Goal: Task Accomplishment & Management: Use online tool/utility

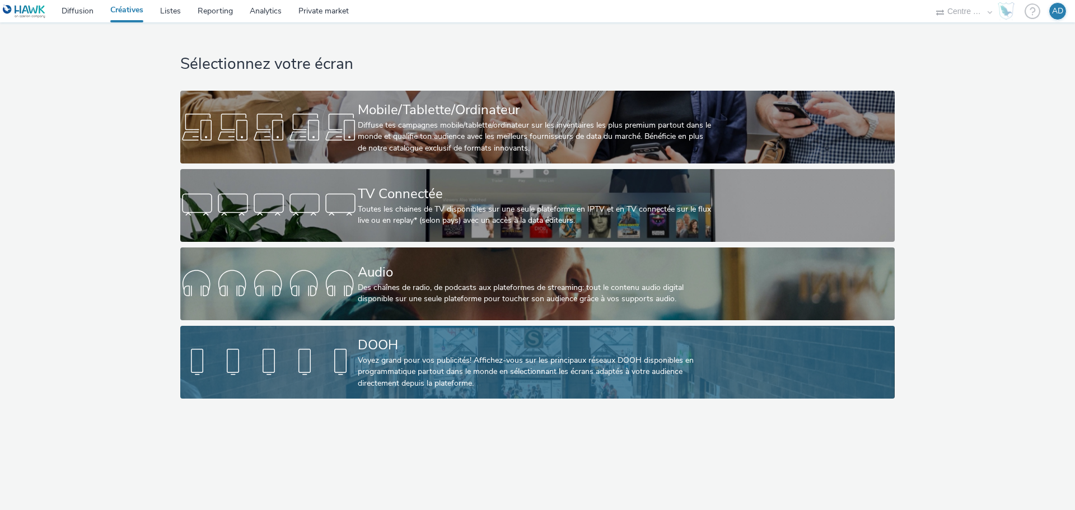
click at [433, 360] on div "Voyez grand pour vos publicités! Affichez-vous sur les principaux réseaux DOOH …" at bounding box center [535, 372] width 355 height 34
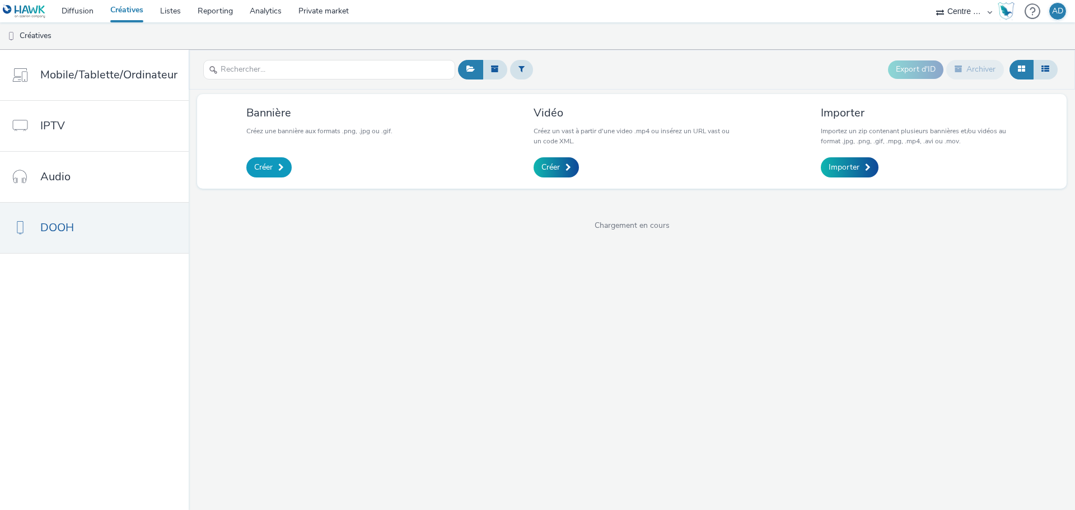
click at [254, 172] on span "Créer" at bounding box center [263, 167] width 18 height 11
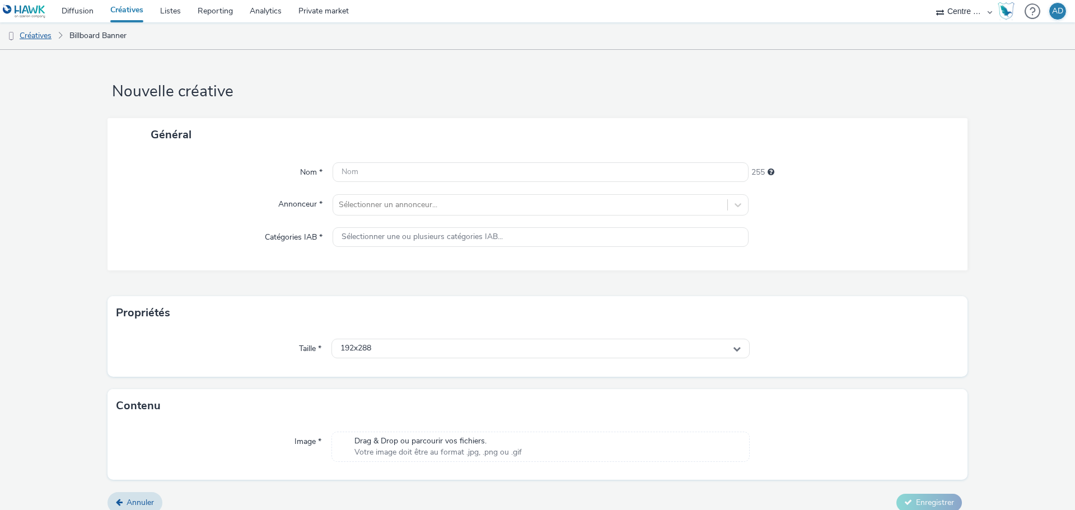
click at [44, 34] on link "Créatives" at bounding box center [28, 35] width 57 height 27
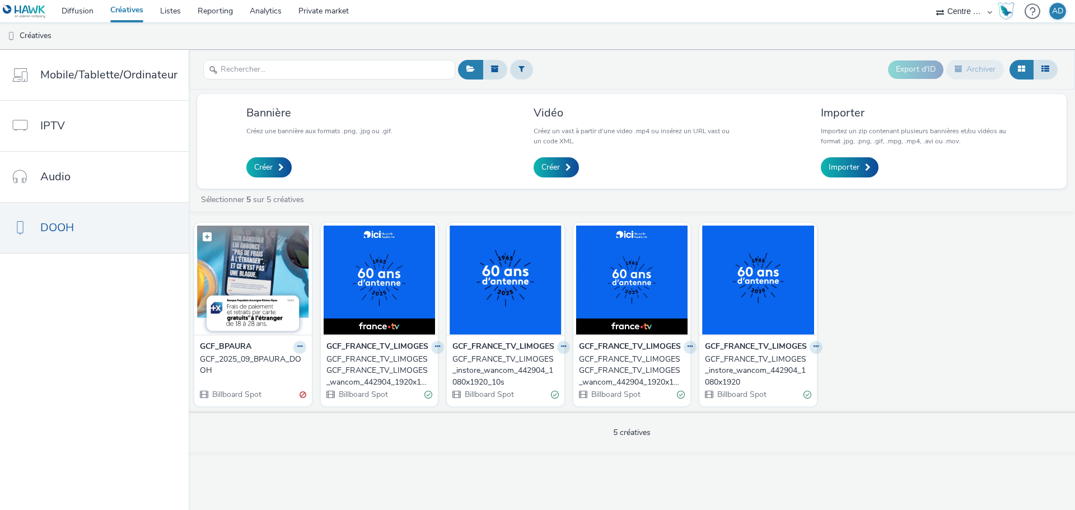
click at [226, 261] on img at bounding box center [253, 280] width 112 height 109
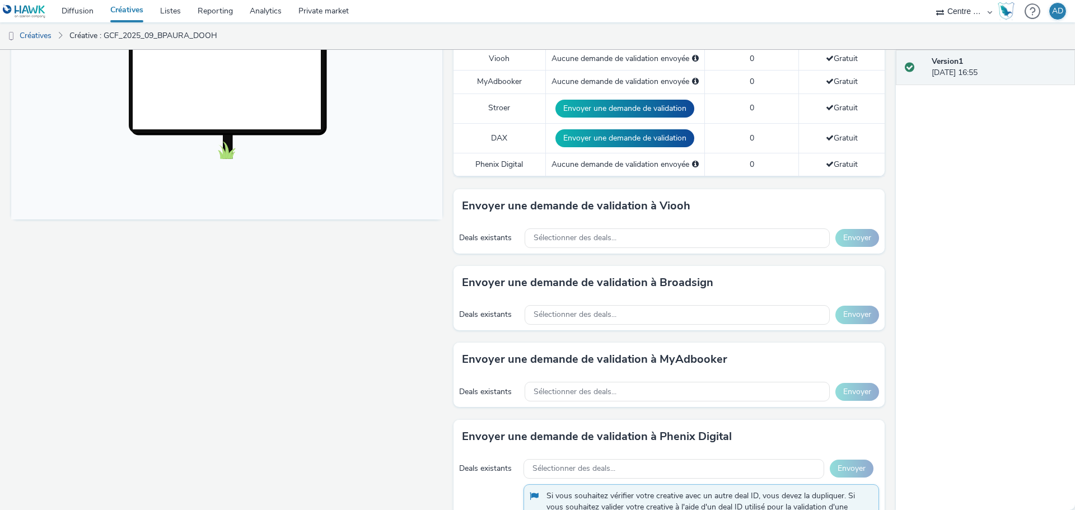
scroll to position [392, 0]
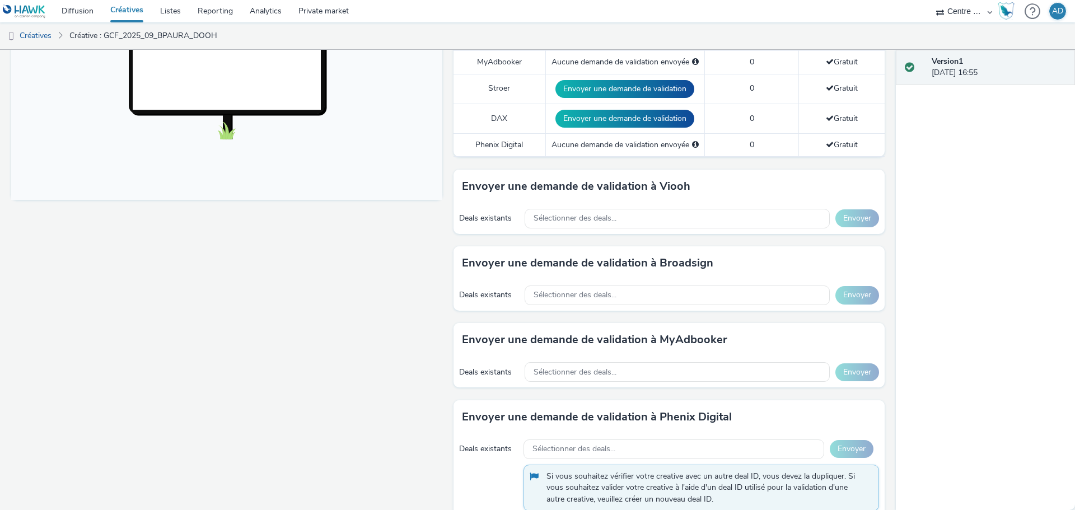
click at [230, 294] on div "Fullscreen" at bounding box center [229, 225] width 437 height 968
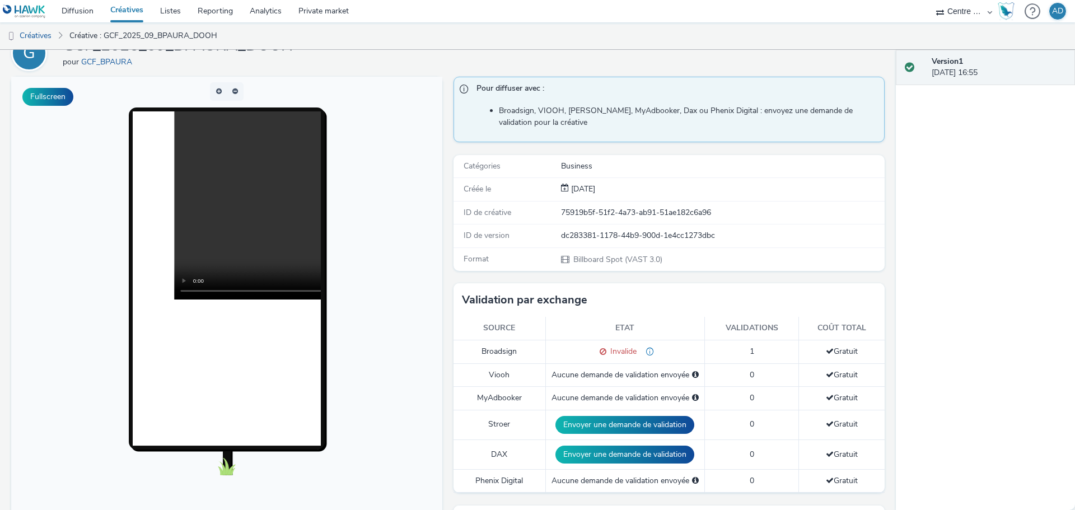
scroll to position [0, 0]
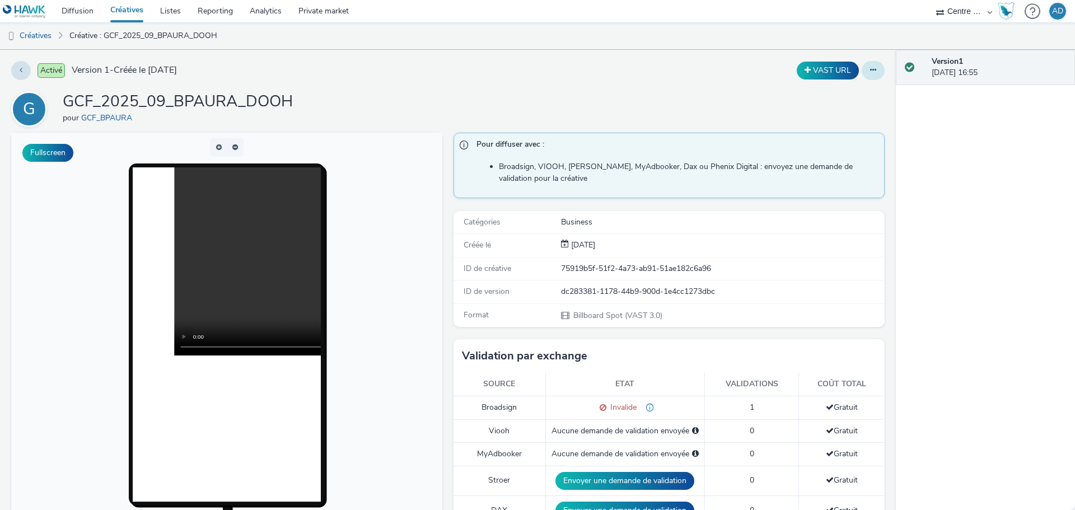
click at [862, 67] on button at bounding box center [873, 70] width 23 height 19
click at [830, 92] on link "Modifier" at bounding box center [843, 93] width 84 height 22
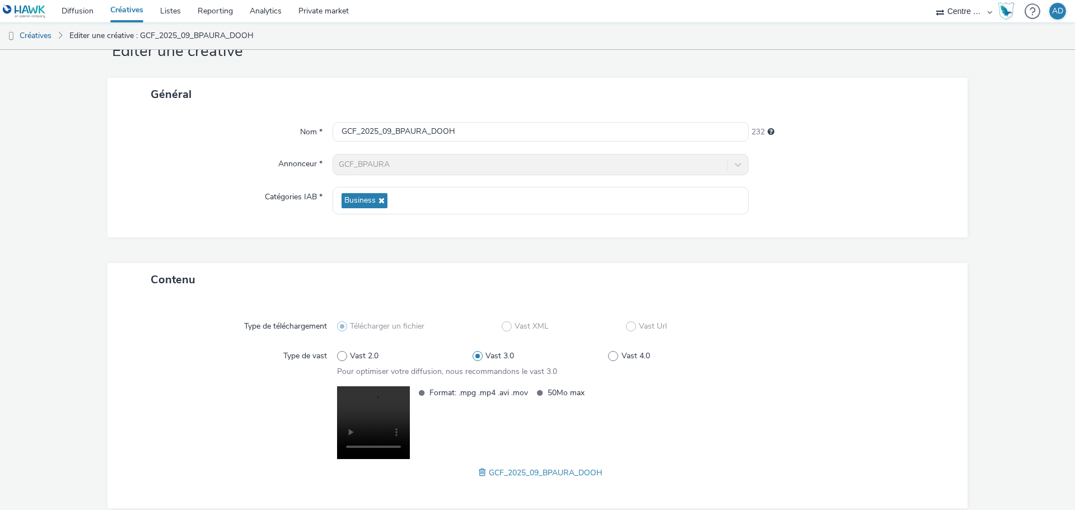
scroll to position [94, 0]
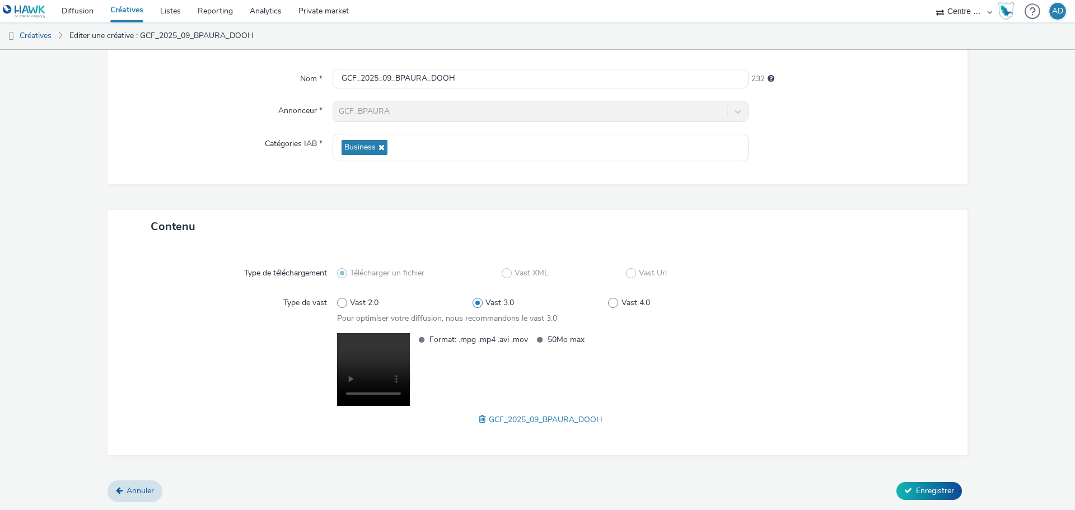
click at [528, 419] on span "GCF_2025_09_BPAURA_DOOH" at bounding box center [546, 419] width 114 height 11
click at [479, 418] on span at bounding box center [484, 419] width 10 height 12
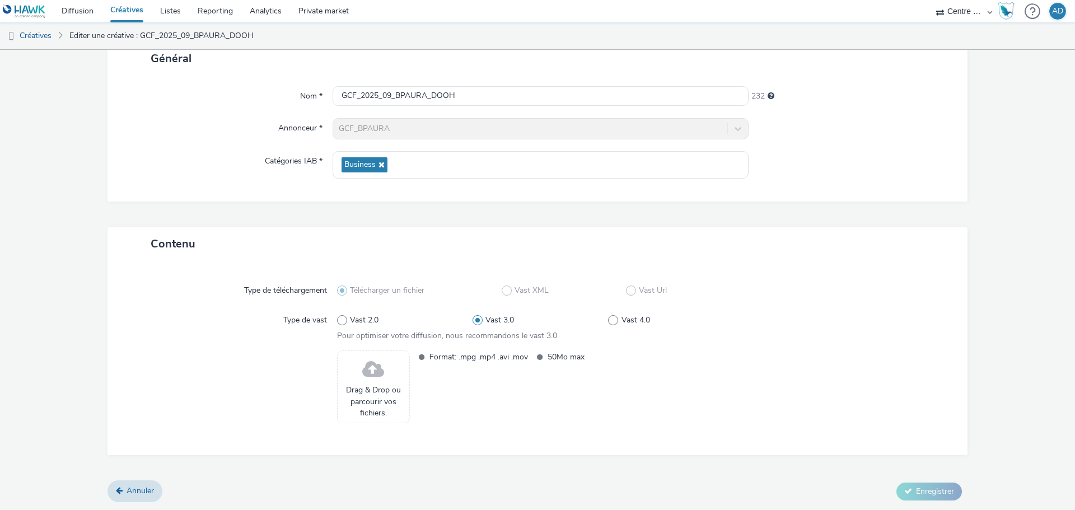
click at [359, 404] on span "Drag & Drop ou parcourir vos fichiers." at bounding box center [373, 402] width 60 height 34
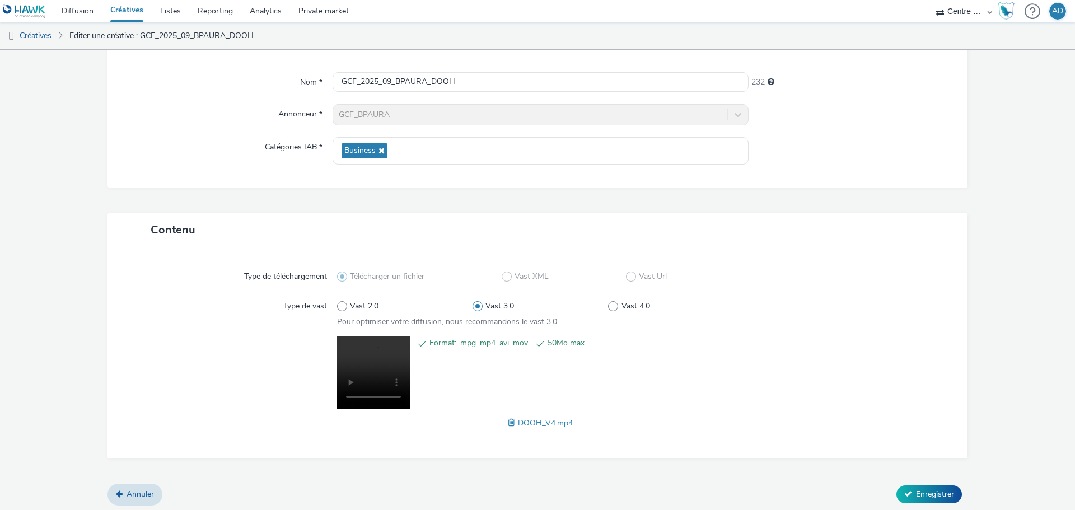
scroll to position [94, 0]
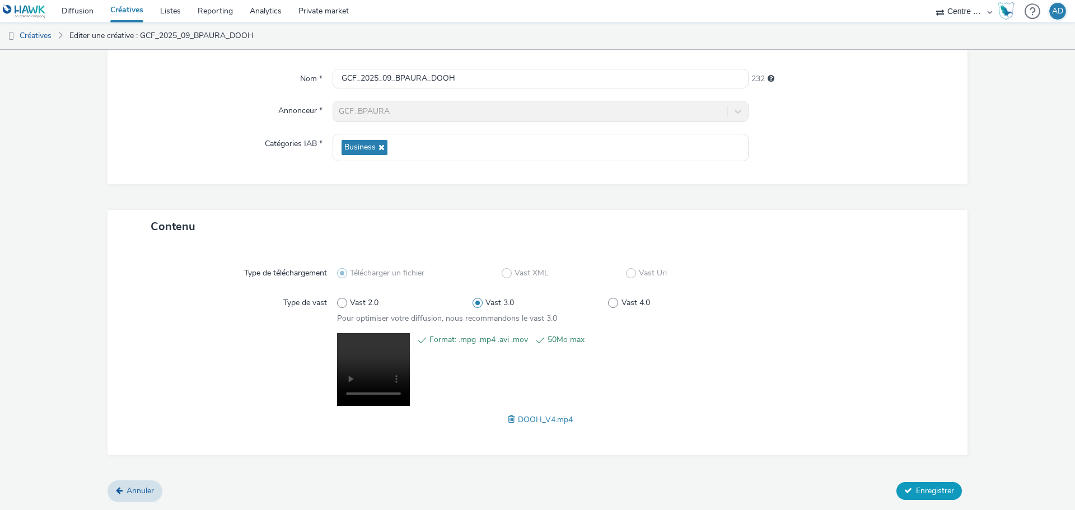
click at [916, 491] on span "Enregistrer" at bounding box center [935, 491] width 38 height 11
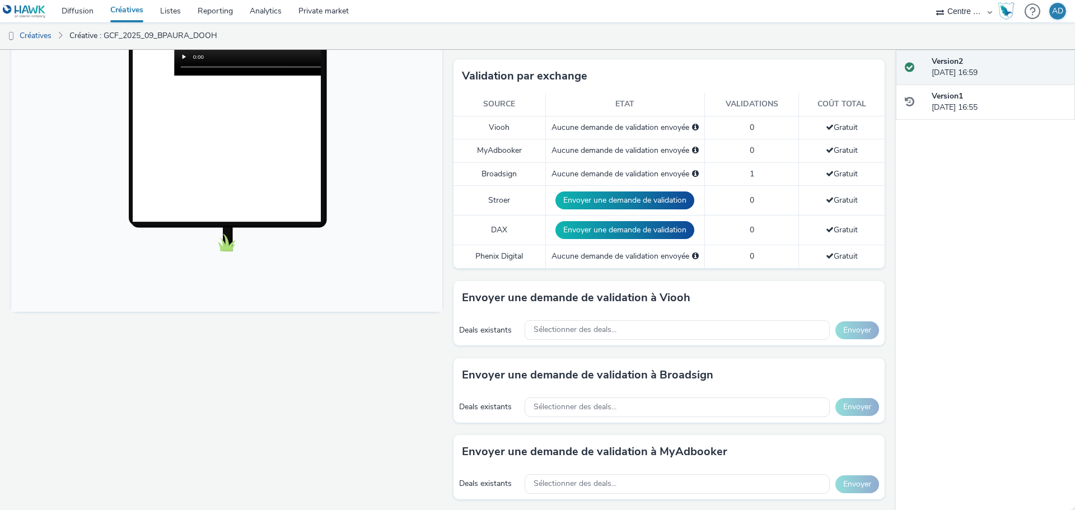
scroll to position [336, 0]
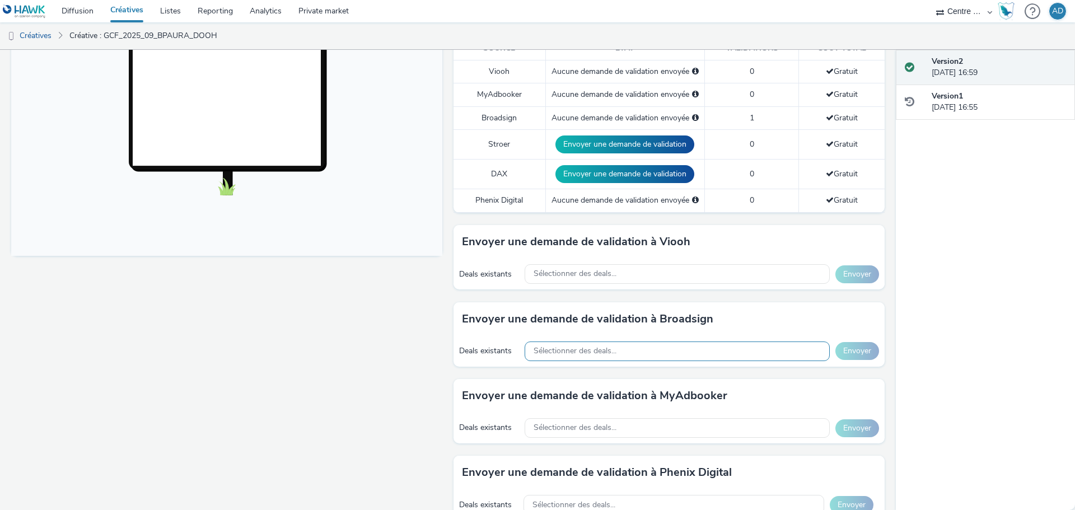
click at [586, 351] on span "Sélectionner des deals..." at bounding box center [575, 352] width 83 height 10
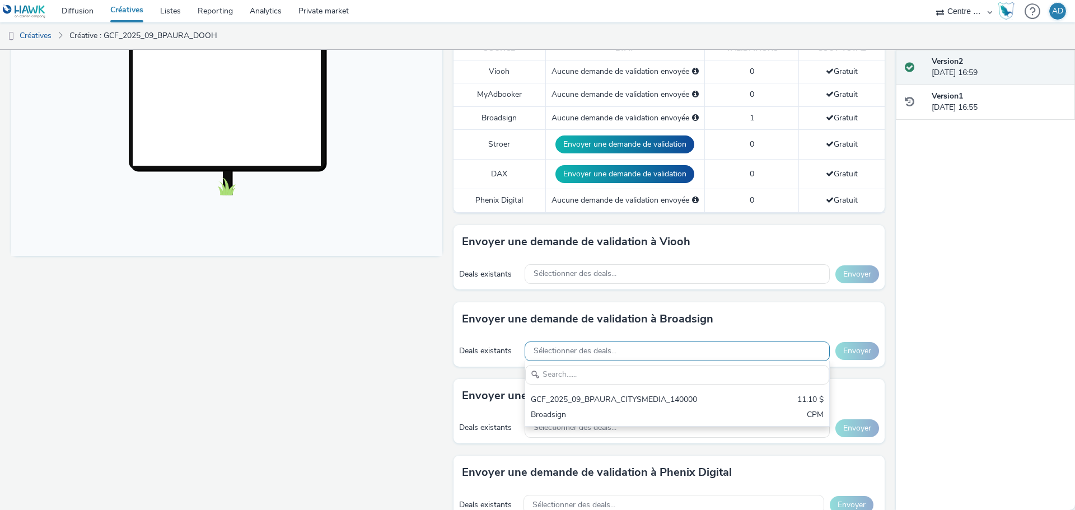
scroll to position [0, 0]
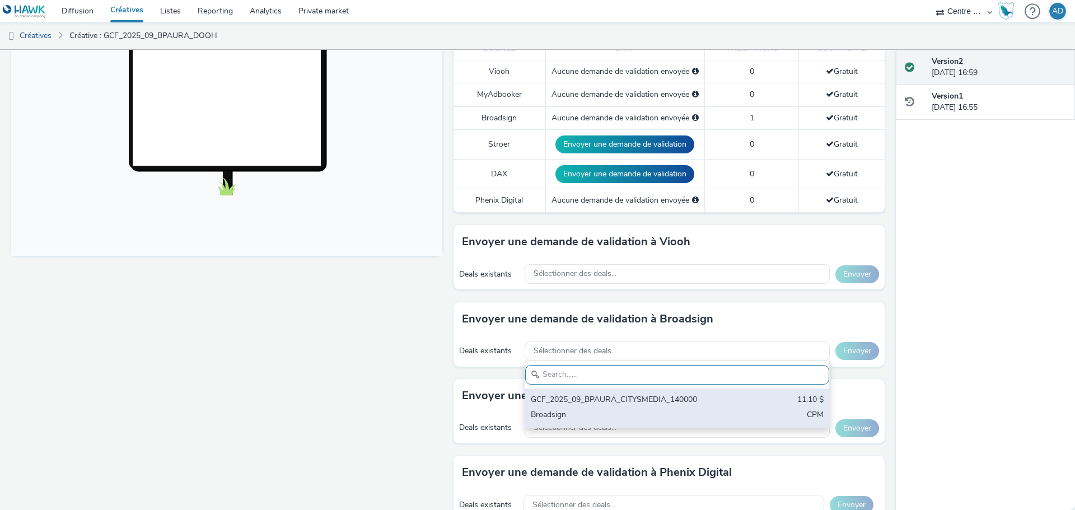
click at [661, 404] on div "GCF_2025_09_BPAURA_CITYSMEDIA_140000" at bounding box center [627, 400] width 193 height 13
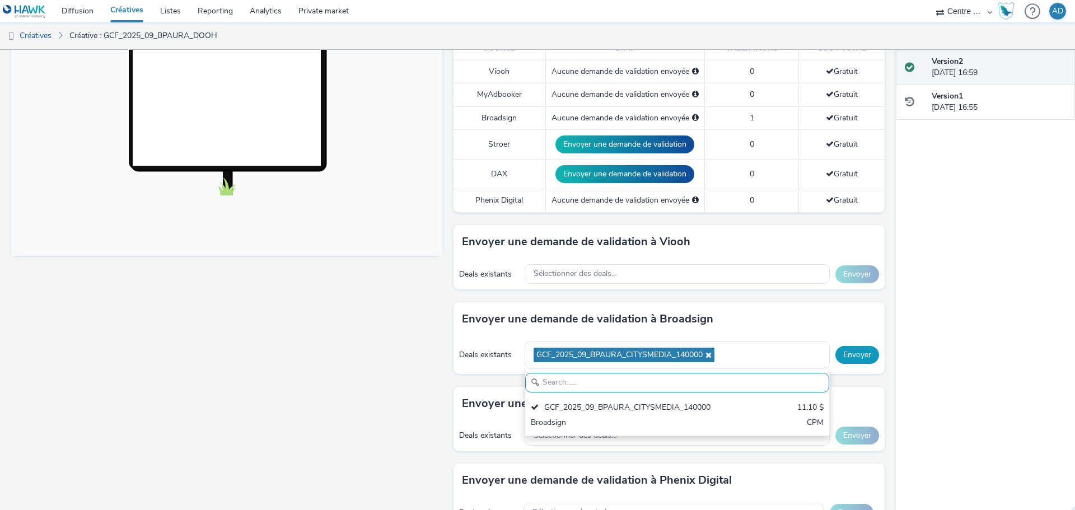
click at [852, 347] on button "Envoyer" at bounding box center [858, 355] width 44 height 18
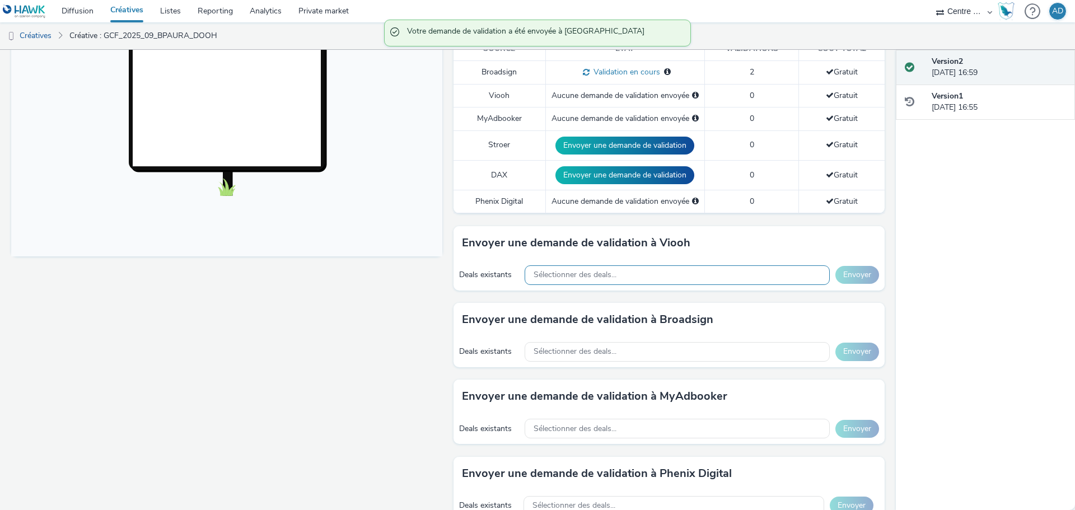
scroll to position [336, 0]
click at [613, 274] on div "Sélectionner des deals..." at bounding box center [677, 275] width 305 height 20
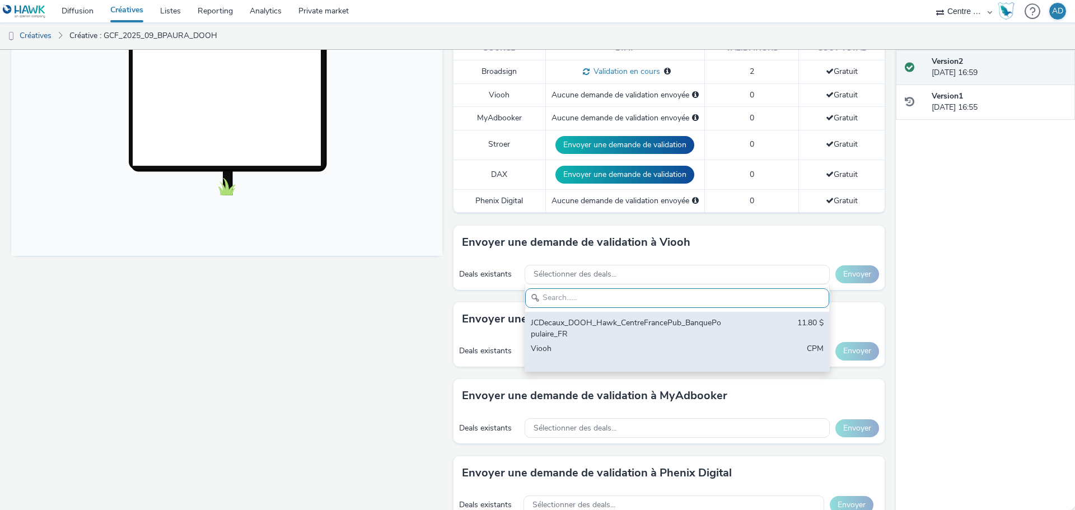
click at [614, 325] on div "JCDecaux_DOOH_Hawk_CentreFrancePub_BanquePopulaire_FR" at bounding box center [627, 329] width 193 height 23
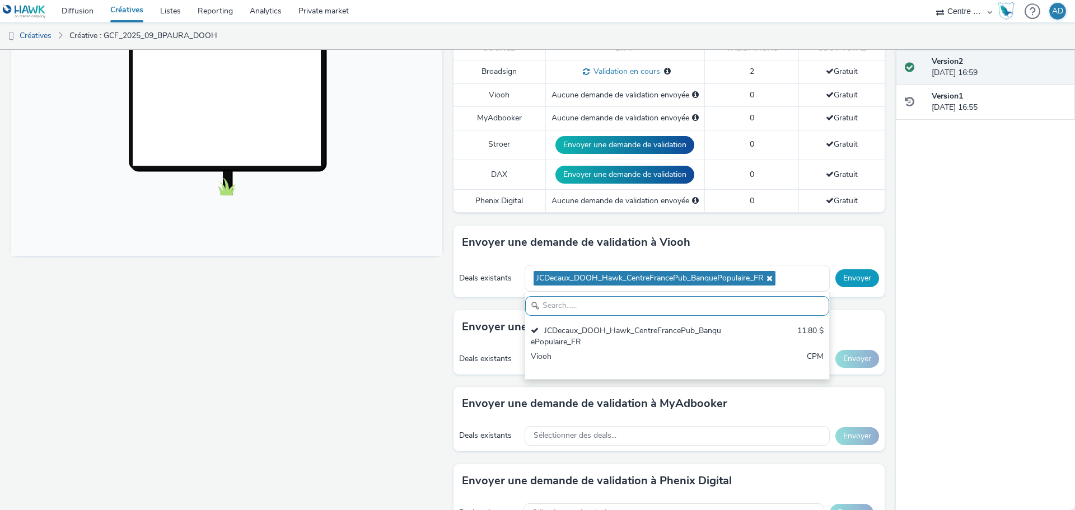
click at [847, 278] on button "Envoyer" at bounding box center [858, 278] width 44 height 18
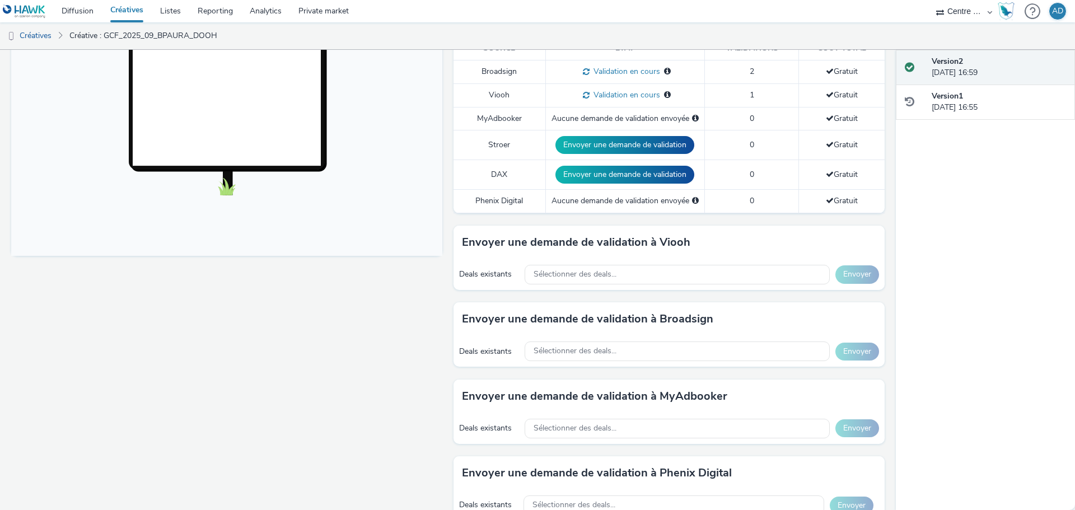
scroll to position [168, 0]
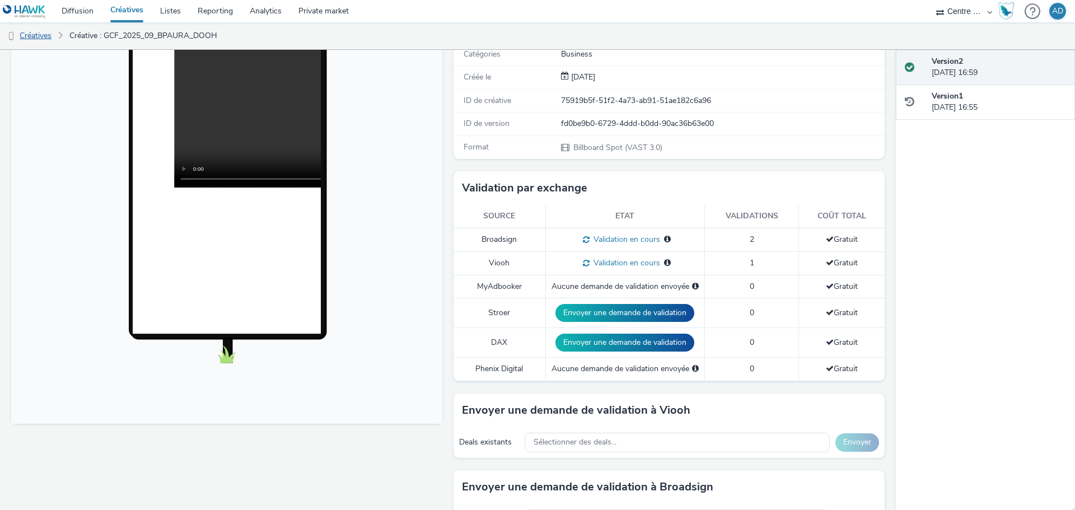
click at [53, 38] on link "Créatives" at bounding box center [28, 35] width 57 height 27
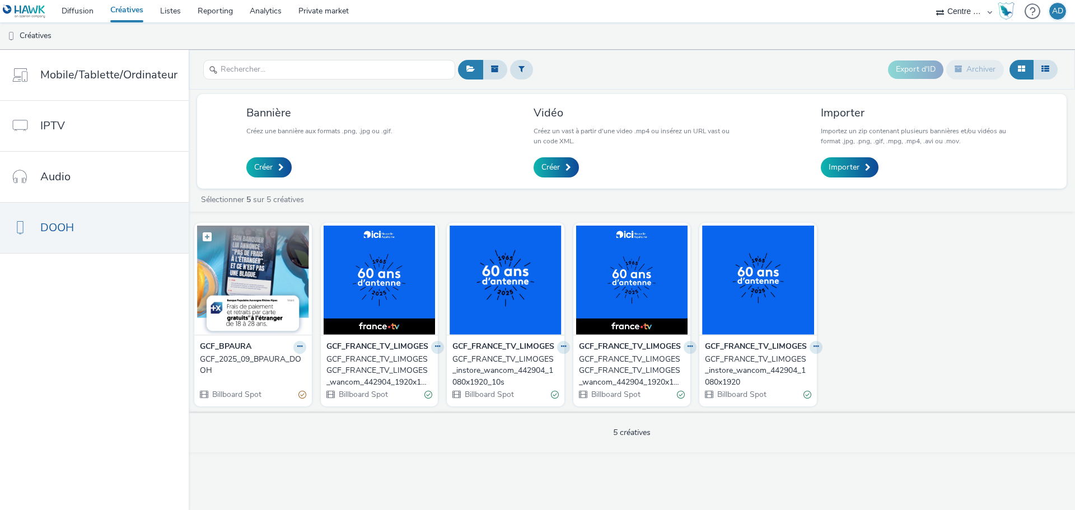
click at [266, 281] on img at bounding box center [253, 280] width 112 height 109
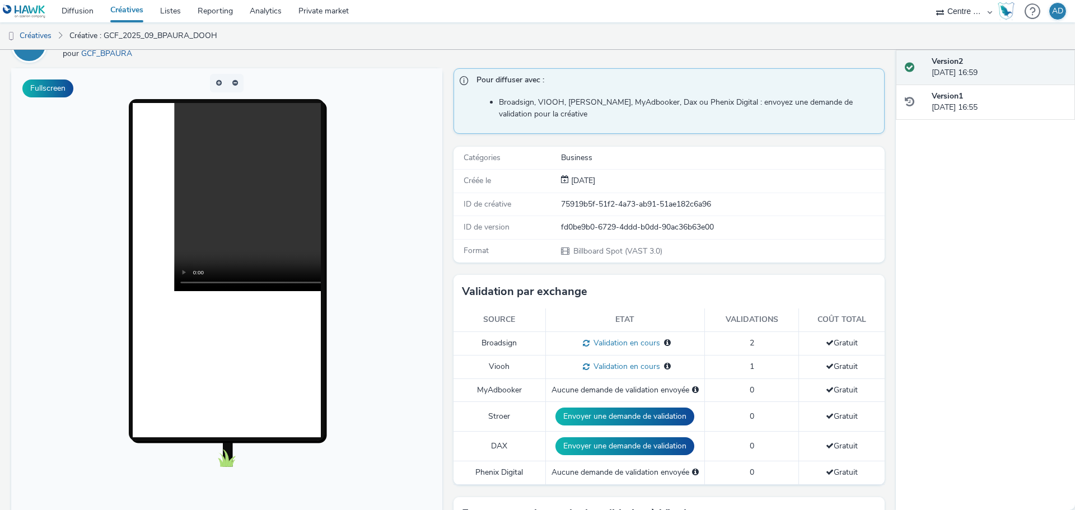
scroll to position [56, 0]
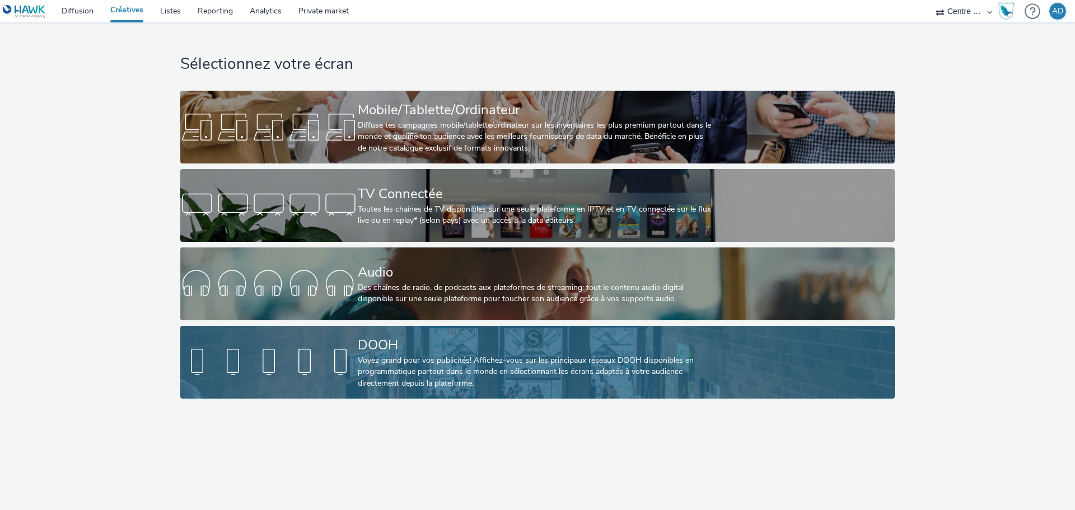
click at [498, 378] on div "Voyez grand pour vos publicités! Affichez-vous sur les principaux réseaux DOOH …" at bounding box center [535, 372] width 355 height 34
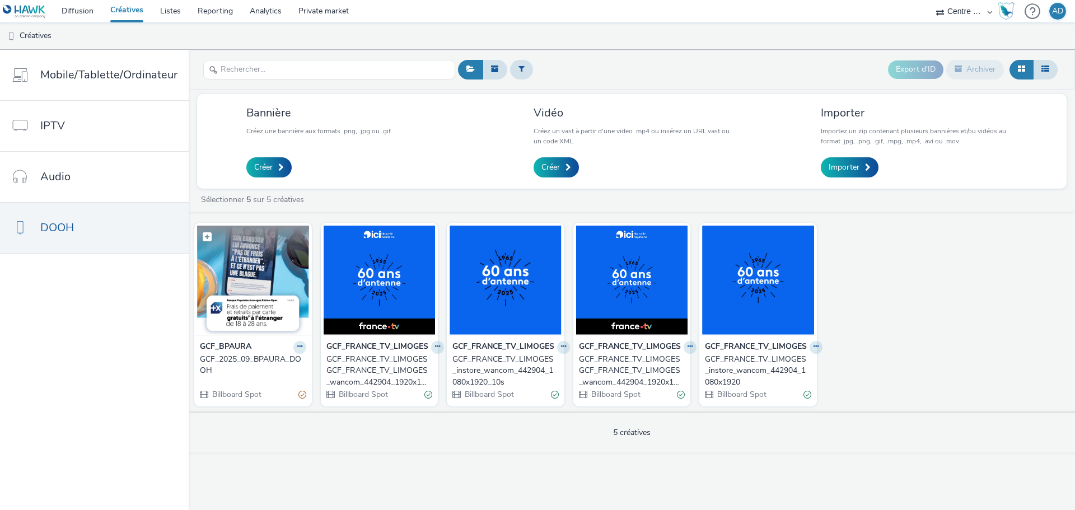
click at [251, 279] on img at bounding box center [253, 280] width 112 height 109
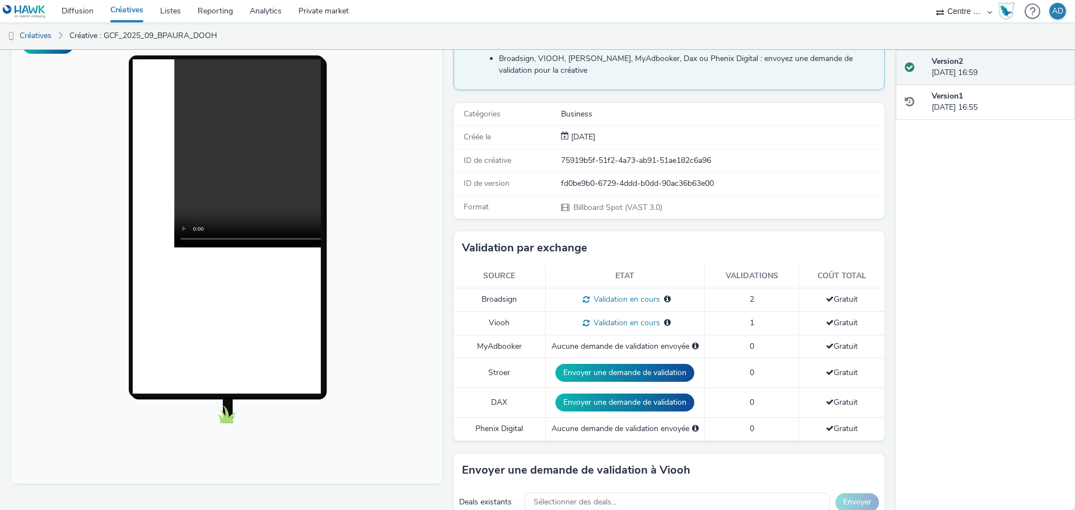
scroll to position [112, 0]
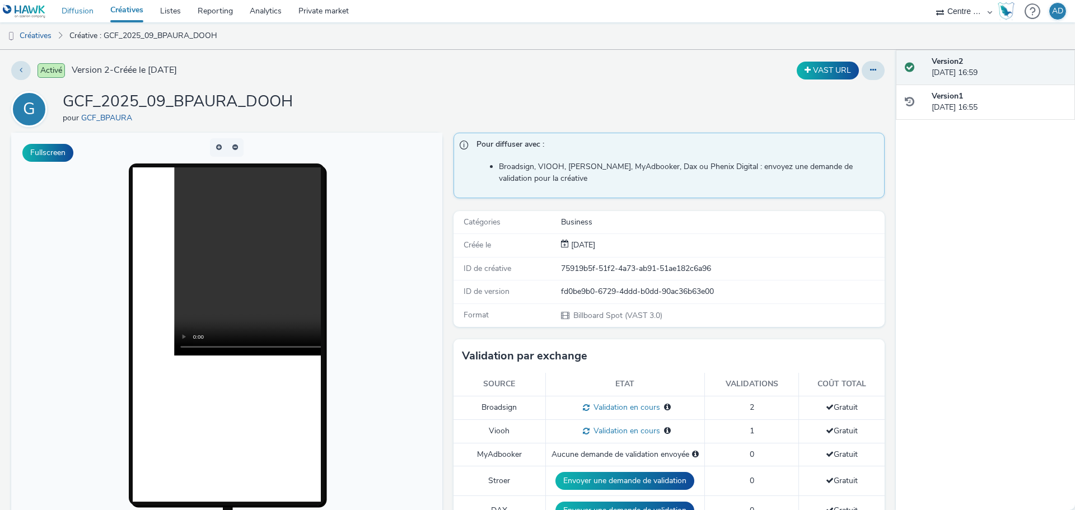
click at [80, 16] on link "Diffusion" at bounding box center [77, 11] width 49 height 22
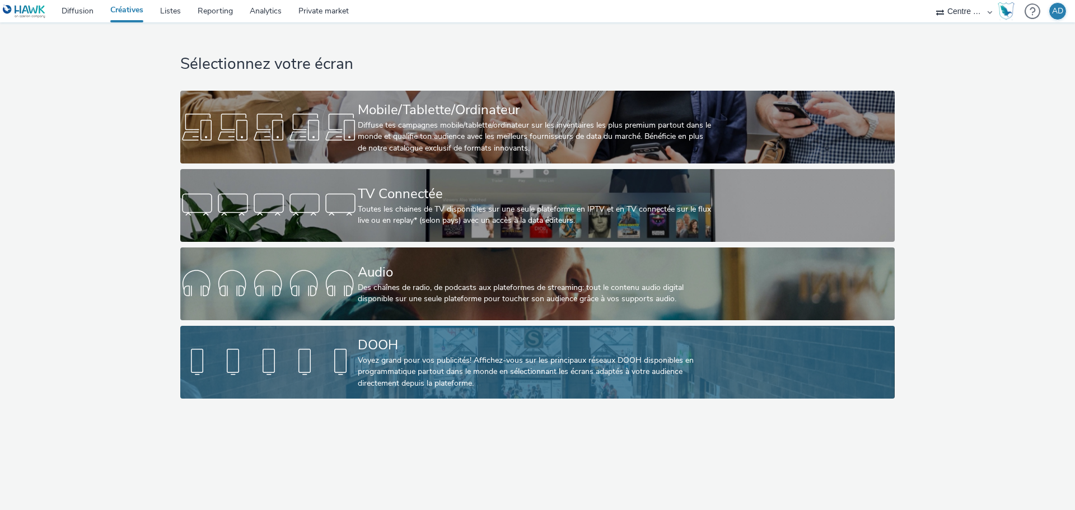
click at [320, 359] on div at bounding box center [269, 362] width 178 height 36
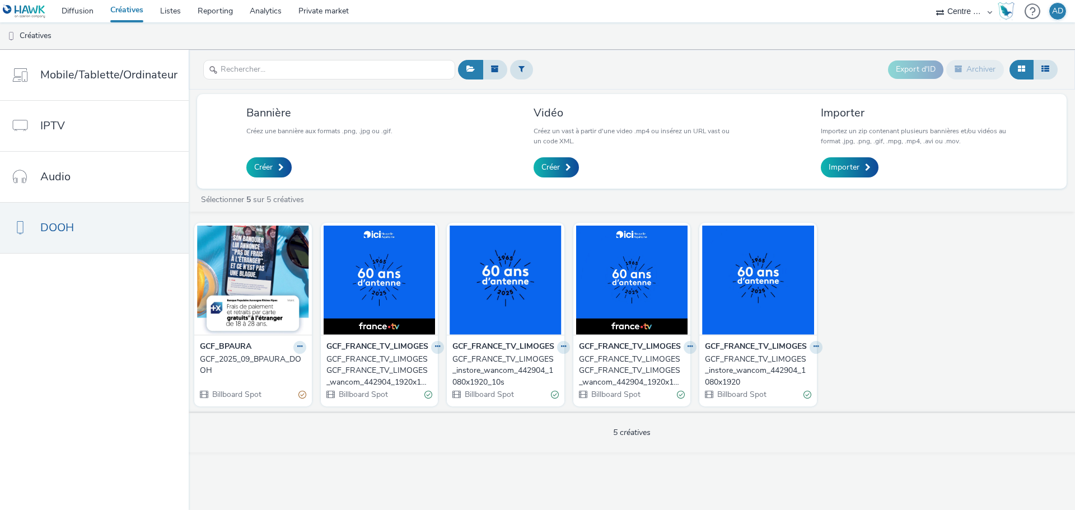
click at [280, 281] on img at bounding box center [253, 280] width 112 height 109
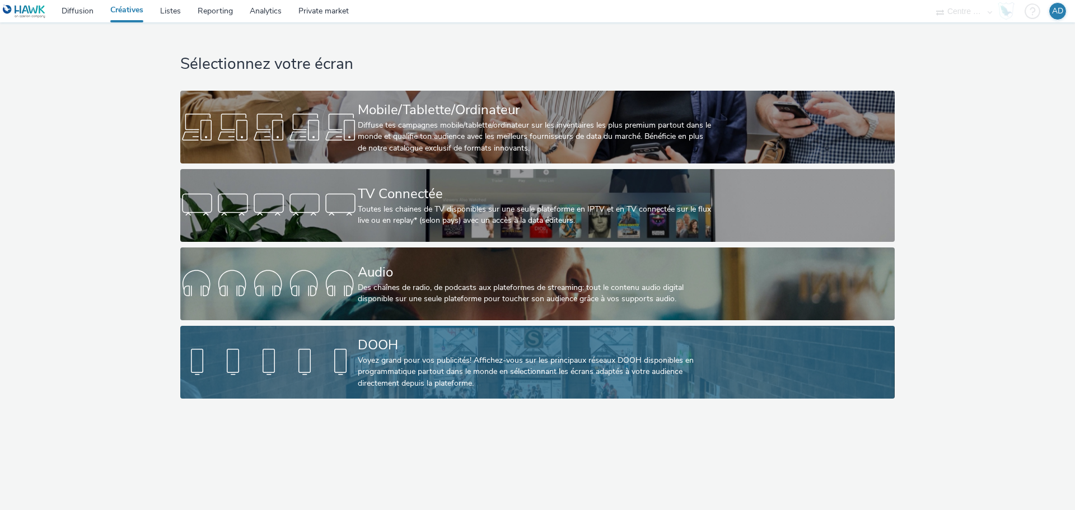
click at [333, 342] on link "DOOH Voyez grand pour vos publicités! Affichez-vous sur les principaux réseaux …" at bounding box center [537, 362] width 714 height 73
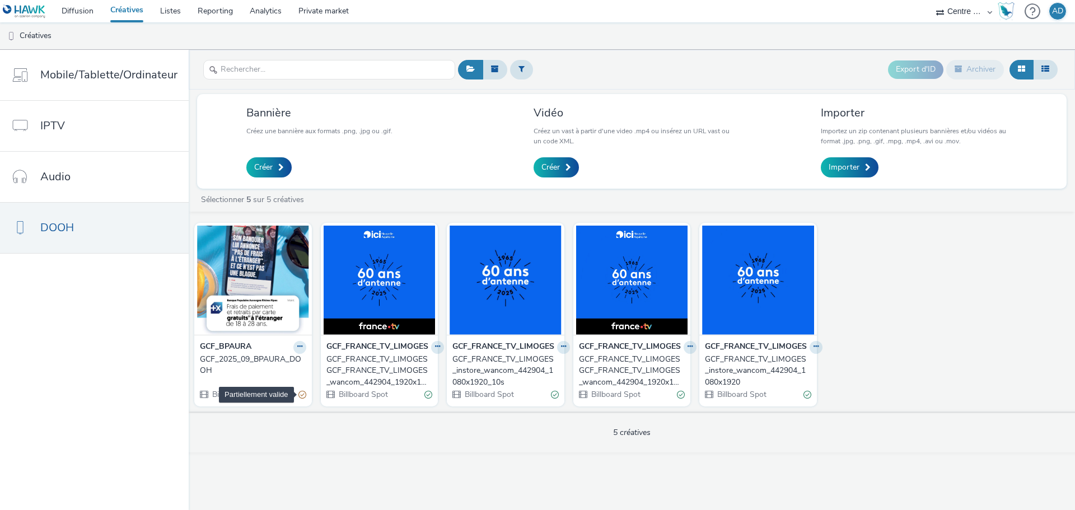
click at [298, 398] on div "Partiellement valide" at bounding box center [302, 395] width 8 height 12
click at [281, 292] on img at bounding box center [253, 280] width 112 height 109
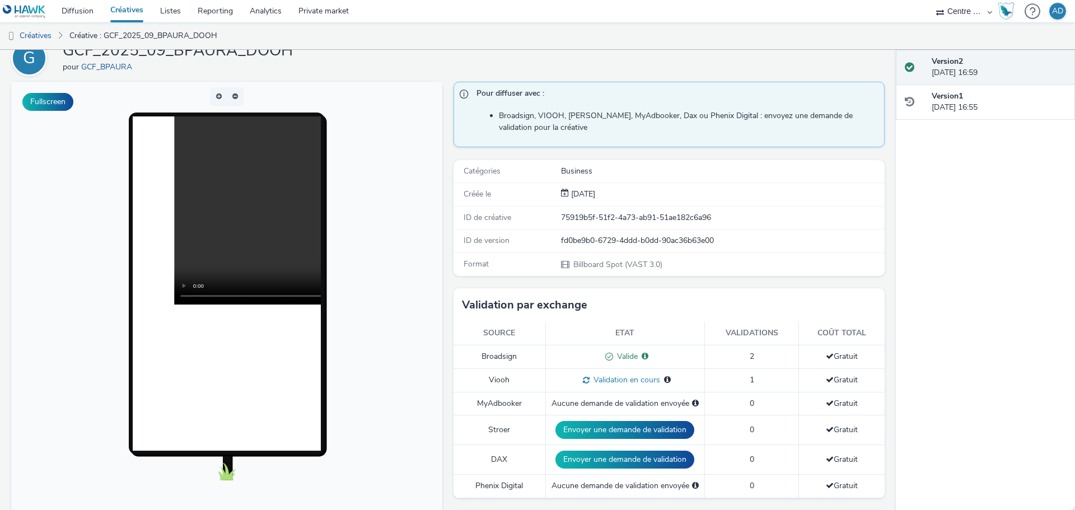
scroll to position [112, 0]
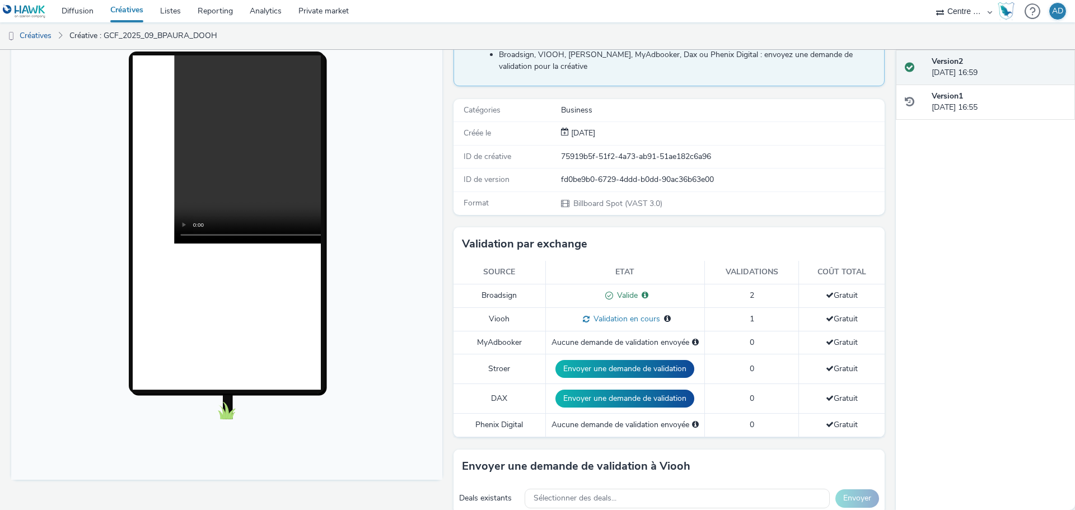
click at [750, 295] on span "2" at bounding box center [752, 295] width 4 height 11
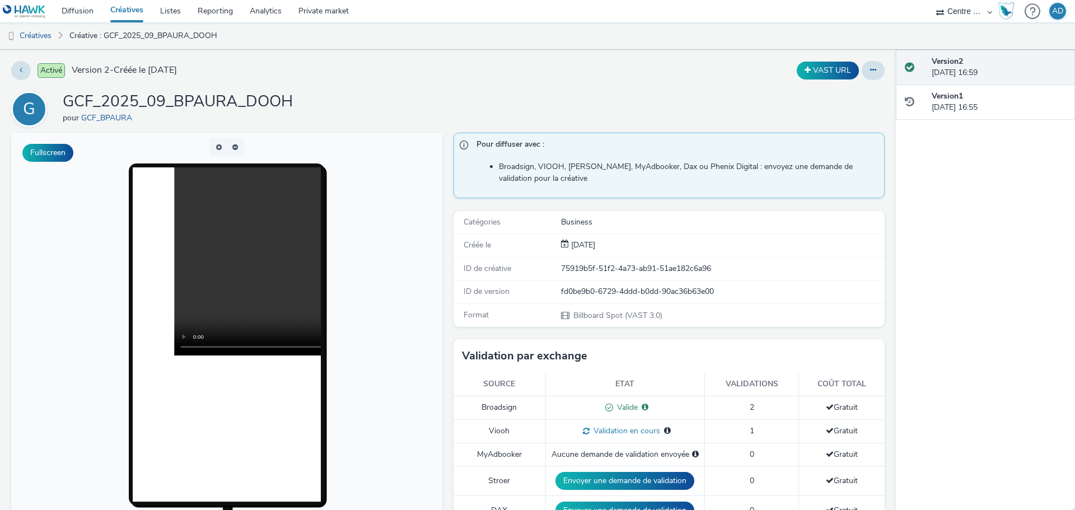
scroll to position [280, 0]
